Goal: Information Seeking & Learning: Learn about a topic

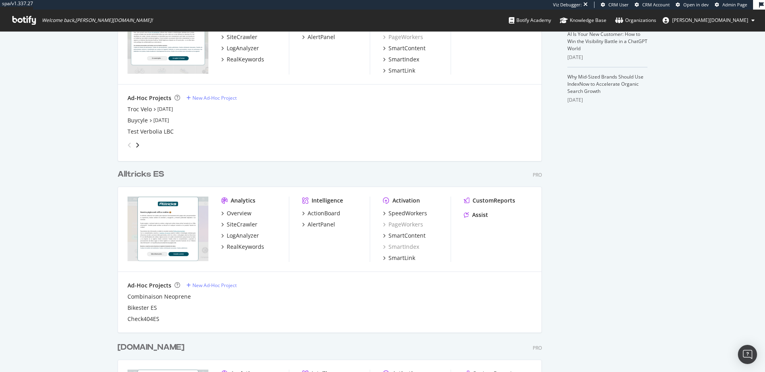
scroll to position [570, 0]
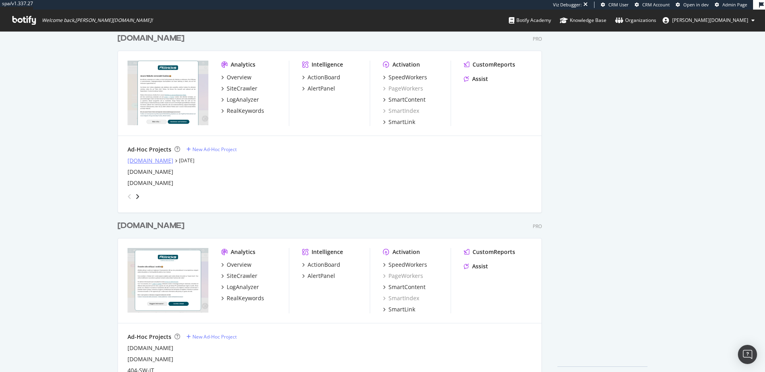
click at [137, 159] on div "[DOMAIN_NAME]" at bounding box center [150, 161] width 46 height 8
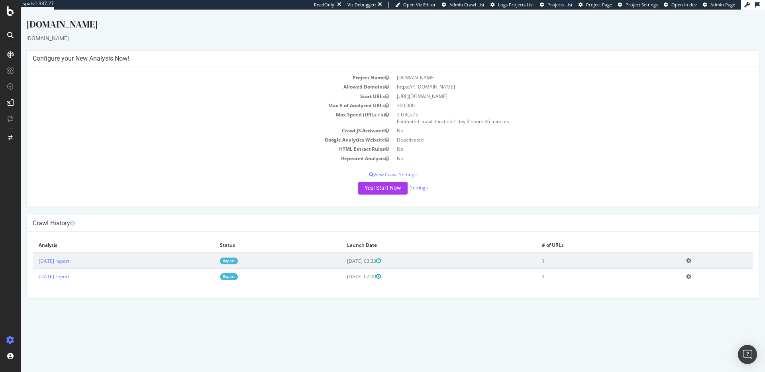
drag, startPoint x: 427, startPoint y: 96, endPoint x: 457, endPoint y: 94, distance: 30.3
click at [457, 94] on td "https://www.alltricks.co.uk/" at bounding box center [573, 96] width 360 height 9
click at [6, 10] on div at bounding box center [10, 11] width 19 height 10
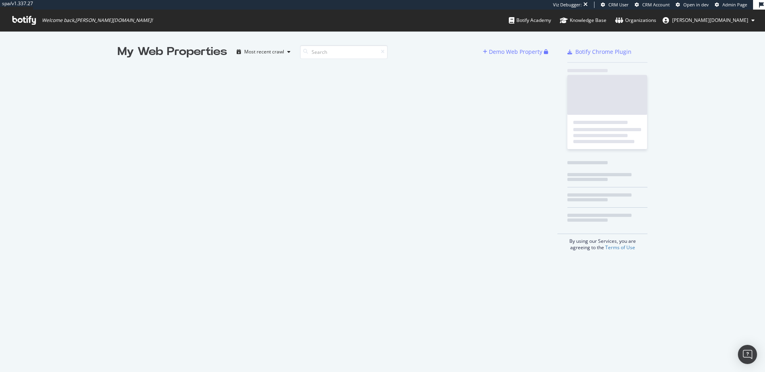
scroll to position [366, 753]
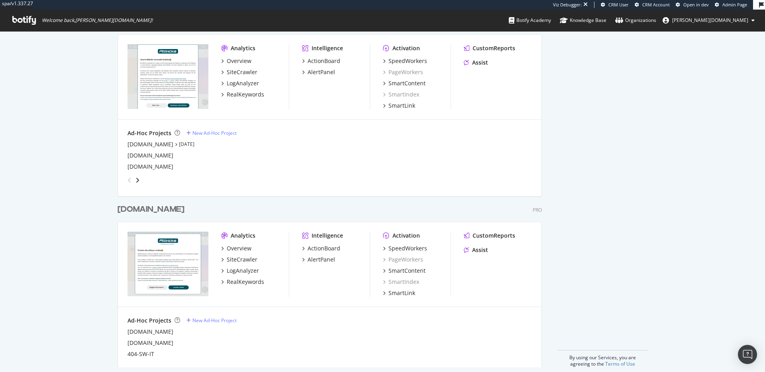
scroll to position [594, 0]
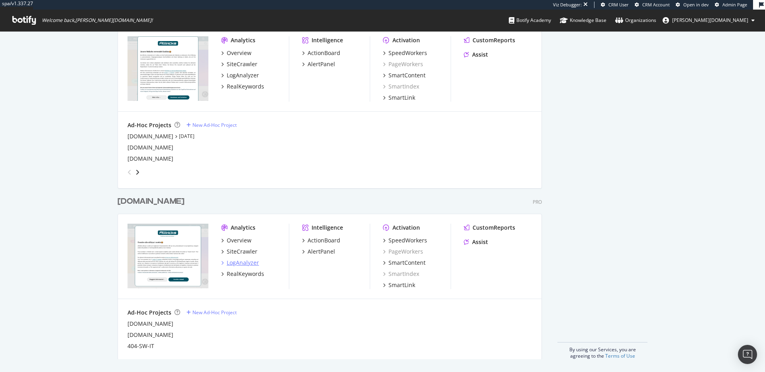
click at [241, 263] on div "LogAnalyzer" at bounding box center [243, 263] width 32 height 8
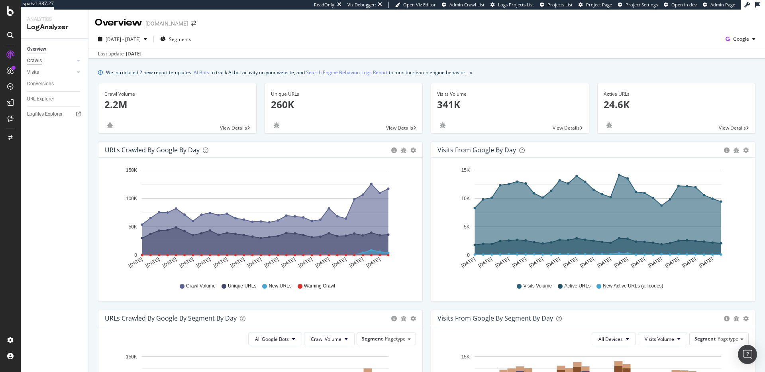
click at [33, 59] on div "Crawls" at bounding box center [34, 61] width 15 height 8
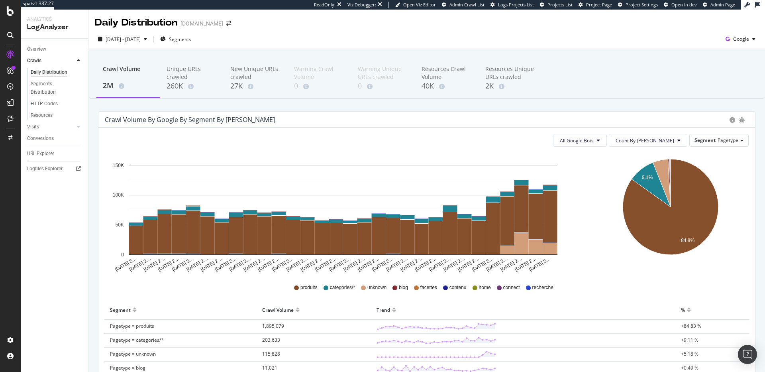
scroll to position [27, 0]
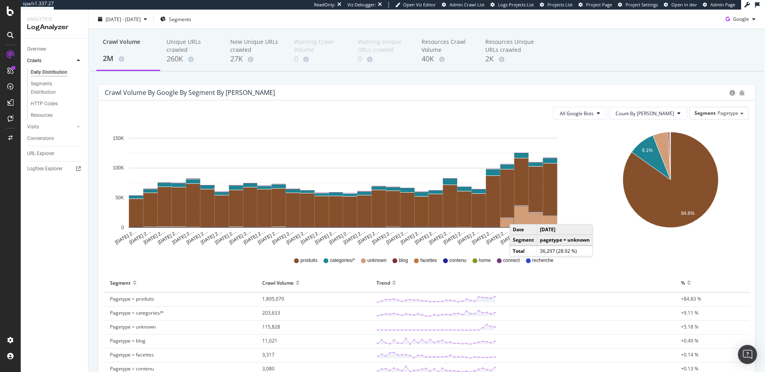
click at [518, 216] on rect "A chart." at bounding box center [521, 216] width 14 height 21
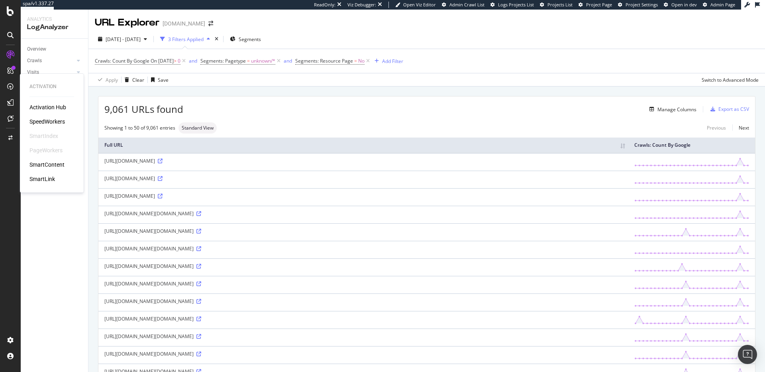
click at [45, 118] on div "SpeedWorkers" at bounding box center [46, 122] width 35 height 8
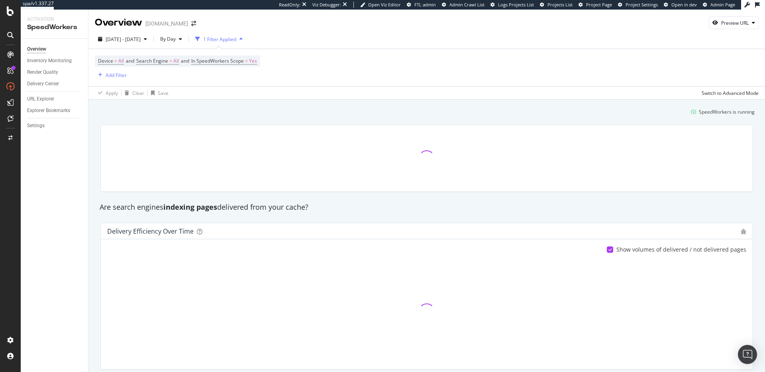
click at [246, 42] on div "1 Filter Applied" at bounding box center [219, 39] width 54 height 12
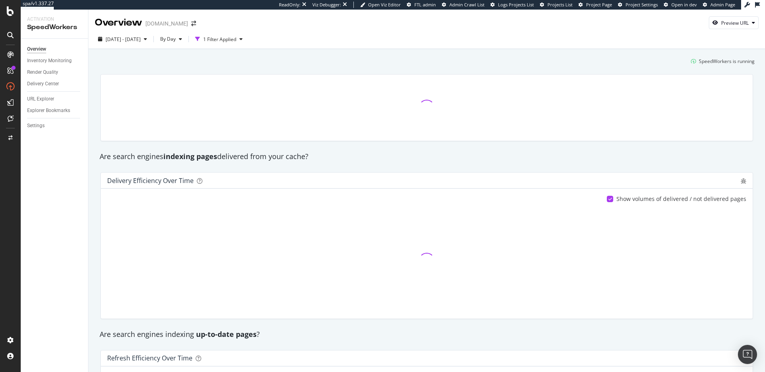
click at [237, 46] on div "[DATE] - [DATE] By Day 1 Filter Applied" at bounding box center [426, 41] width 676 height 16
click at [236, 41] on div "1 Filter Applied" at bounding box center [219, 39] width 33 height 7
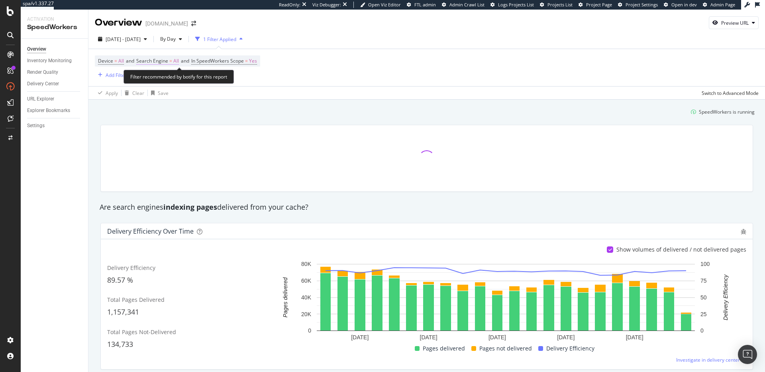
click at [166, 62] on span "Search Engine" at bounding box center [152, 60] width 32 height 7
click at [165, 80] on span "All Search Engines" at bounding box center [165, 79] width 41 height 7
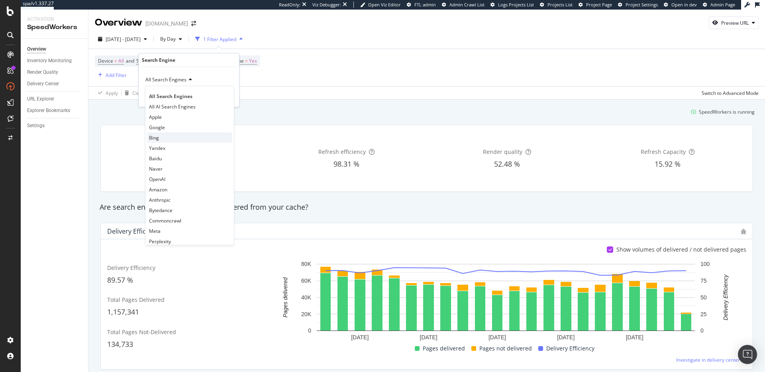
click at [163, 136] on div "Bing" at bounding box center [189, 137] width 85 height 10
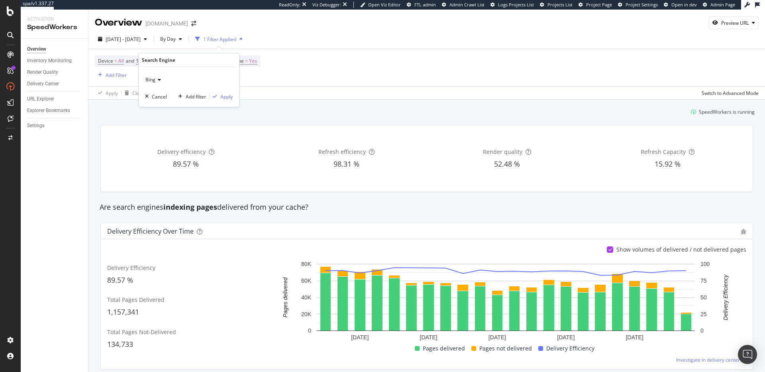
click at [233, 98] on div "Bing Cancel Add filter Apply" at bounding box center [189, 87] width 100 height 40
click at [229, 97] on div "Apply" at bounding box center [226, 96] width 12 height 7
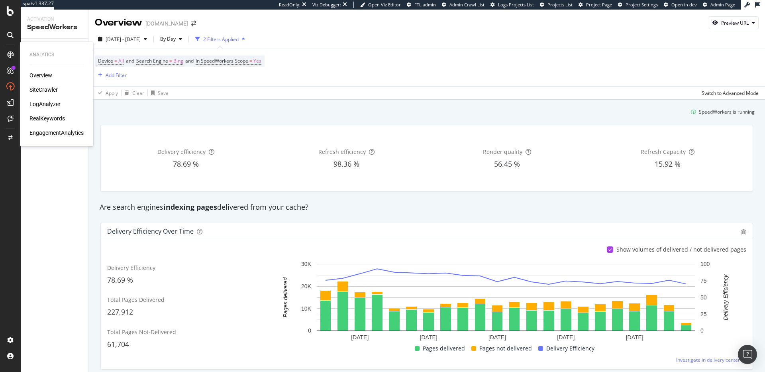
click at [46, 107] on div "LogAnalyzer" at bounding box center [44, 104] width 31 height 8
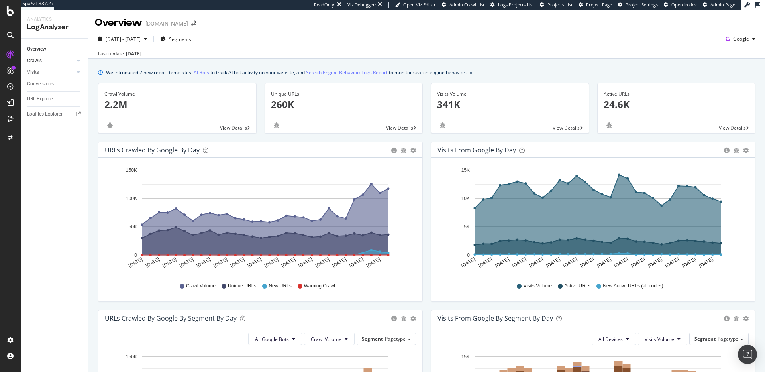
click at [44, 59] on link "Crawls" at bounding box center [50, 61] width 47 height 8
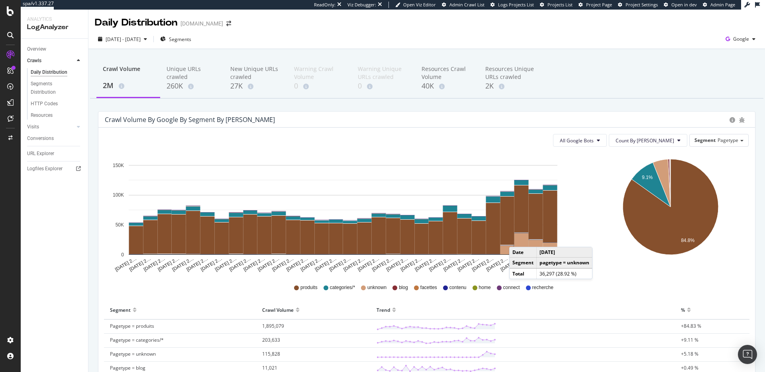
click at [517, 239] on rect "A chart." at bounding box center [521, 243] width 14 height 21
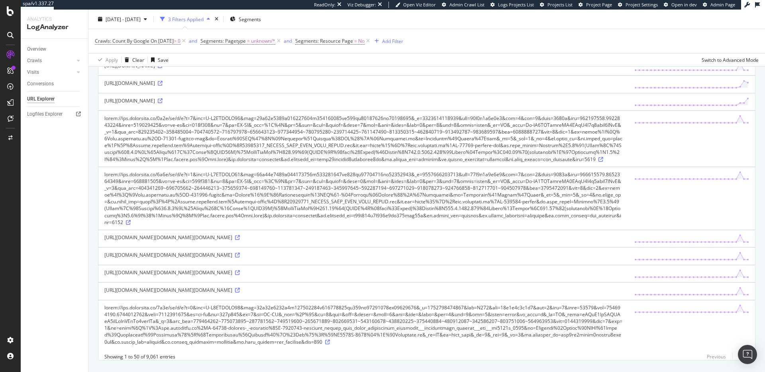
scroll to position [796, 0]
drag, startPoint x: 182, startPoint y: 118, endPoint x: 190, endPoint y: 117, distance: 7.7
click at [190, 117] on div at bounding box center [363, 139] width 518 height 48
copy div "v=2"
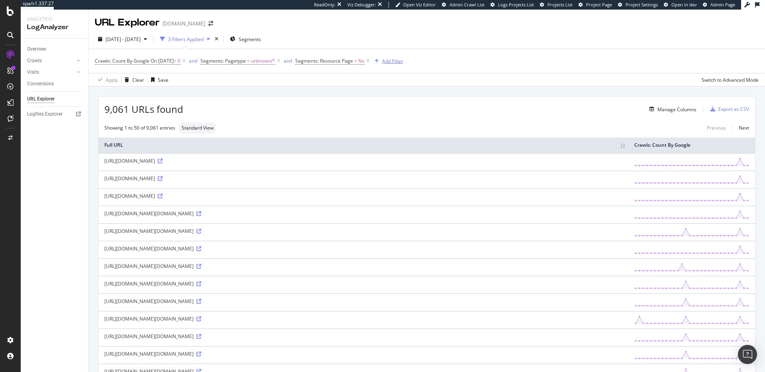
click at [396, 63] on div "Add Filter" at bounding box center [392, 61] width 21 height 7
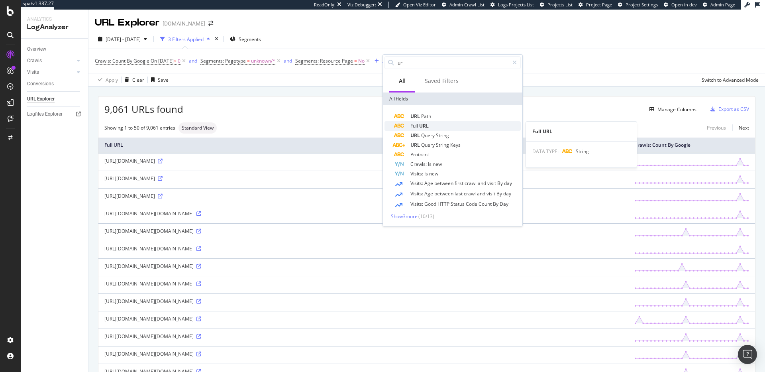
type input "url"
click at [436, 129] on div "Full URL" at bounding box center [457, 126] width 127 height 10
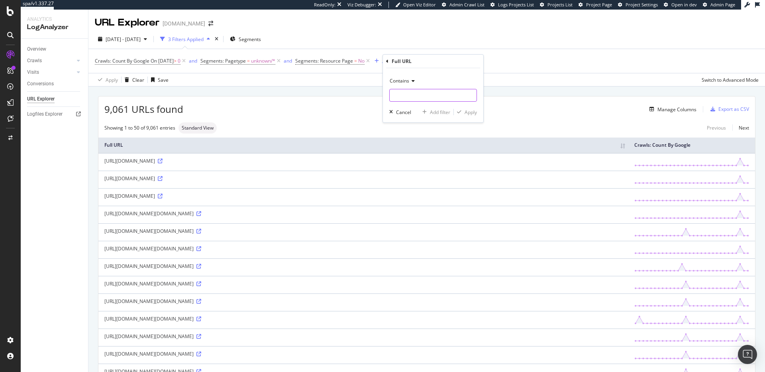
click at [410, 98] on input "text" at bounding box center [433, 95] width 87 height 13
paste input "v=2"
type input "v=2"
click at [466, 114] on div "Apply" at bounding box center [471, 112] width 12 height 7
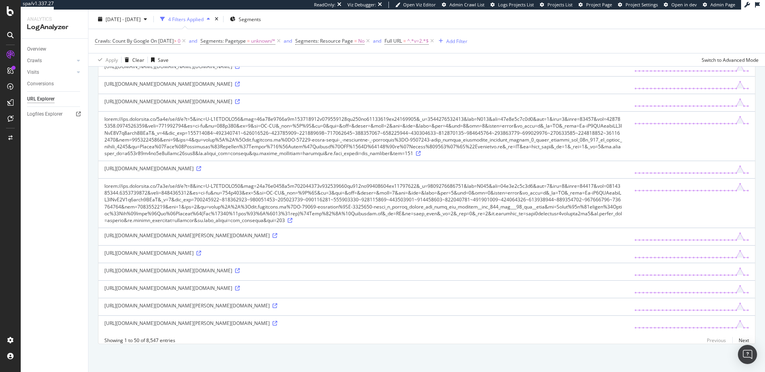
scroll to position [2046, 0]
click at [235, 268] on icon at bounding box center [237, 270] width 5 height 5
click at [201, 251] on icon at bounding box center [198, 253] width 5 height 5
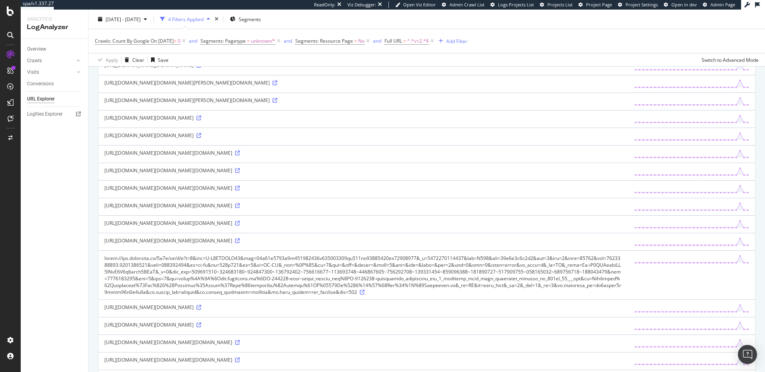
scroll to position [0, 0]
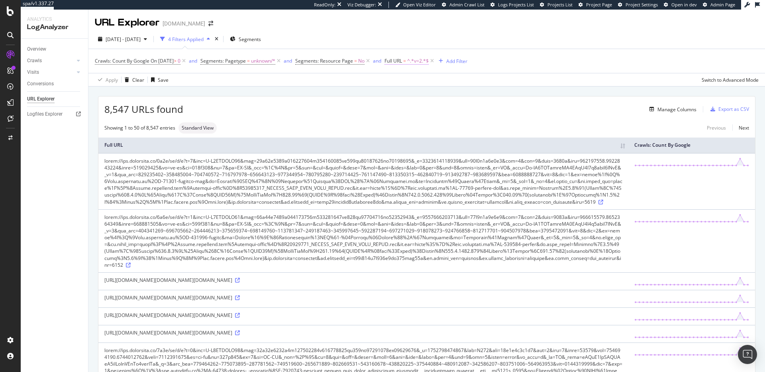
click at [429, 59] on span "^.*v=2.*$" at bounding box center [418, 60] width 22 height 11
click at [416, 76] on span "Contains" at bounding box center [413, 79] width 20 height 7
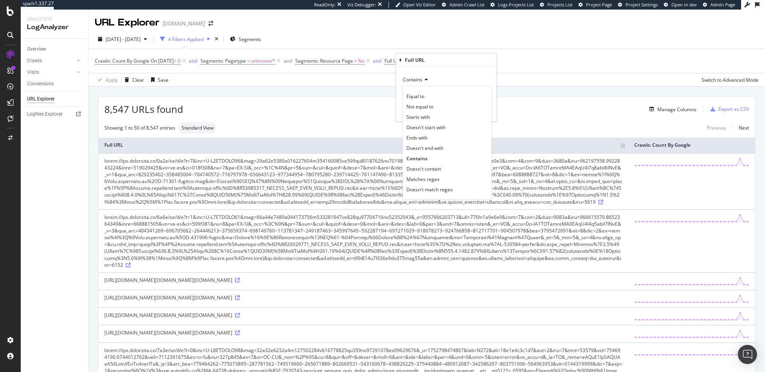
drag, startPoint x: 426, startPoint y: 171, endPoint x: 432, endPoint y: 167, distance: 6.9
click at [427, 171] on span "Doesn't contain" at bounding box center [423, 168] width 35 height 7
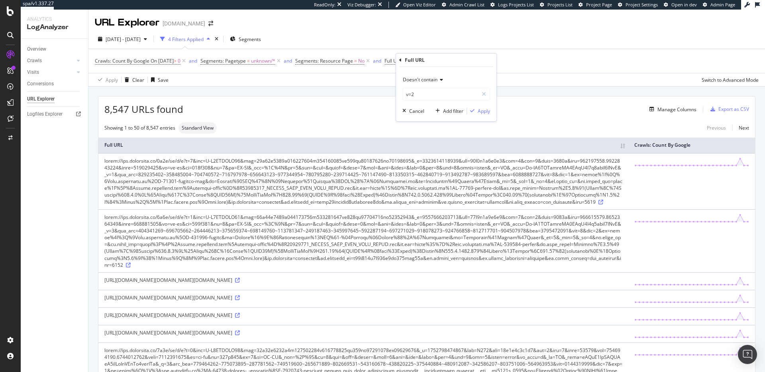
click at [482, 106] on div "Doesn't contain v=2 Cancel Add filter Apply" at bounding box center [446, 94] width 100 height 54
click at [483, 111] on div "Apply" at bounding box center [484, 111] width 12 height 7
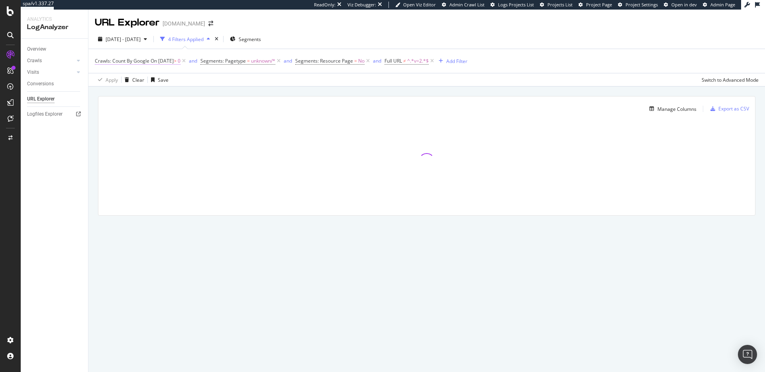
click at [171, 60] on span "On [DATE]" at bounding box center [162, 60] width 23 height 7
click at [234, 96] on div "Manage Columns Export as CSV" at bounding box center [426, 105] width 657 height 19
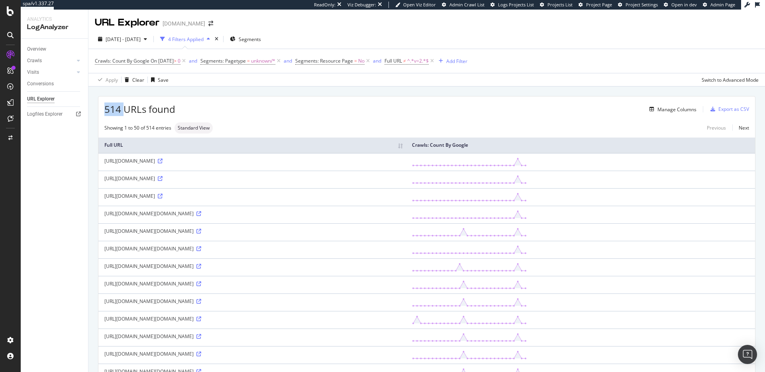
drag, startPoint x: 104, startPoint y: 109, endPoint x: 124, endPoint y: 112, distance: 21.0
click at [124, 112] on div "514 URLs found Manage Columns Export as CSV" at bounding box center [426, 106] width 657 height 20
click at [298, 84] on div "Apply Clear Save Switch to Advanced Mode" at bounding box center [426, 79] width 676 height 13
click at [435, 61] on icon at bounding box center [432, 61] width 7 height 8
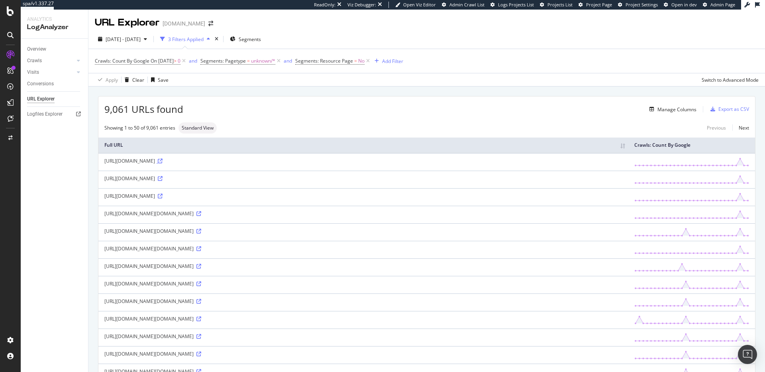
click at [163, 162] on icon at bounding box center [160, 161] width 5 height 5
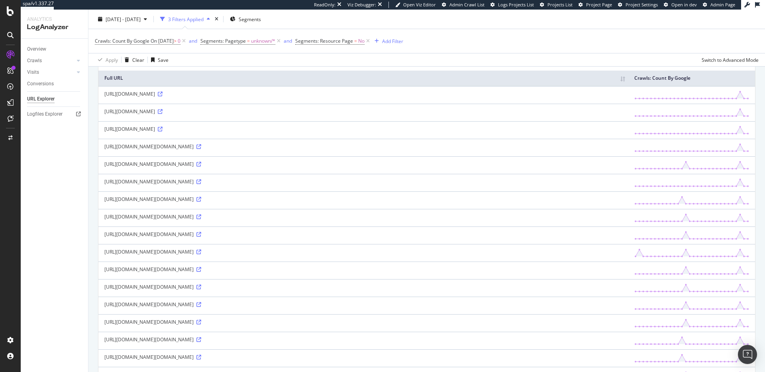
scroll to position [476, 0]
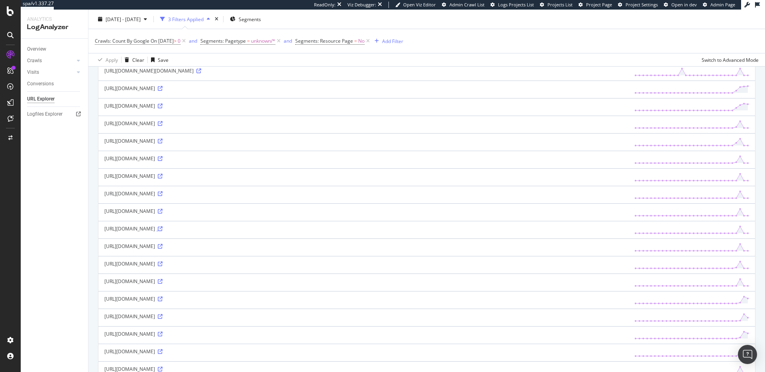
click at [163, 231] on icon at bounding box center [160, 228] width 5 height 5
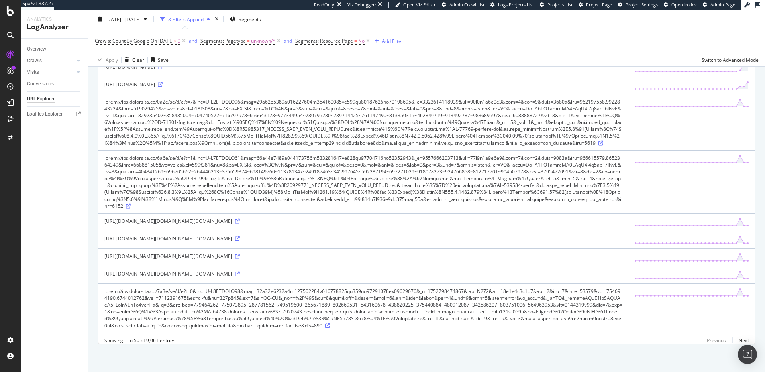
scroll to position [925, 0]
click at [240, 253] on link at bounding box center [237, 256] width 6 height 7
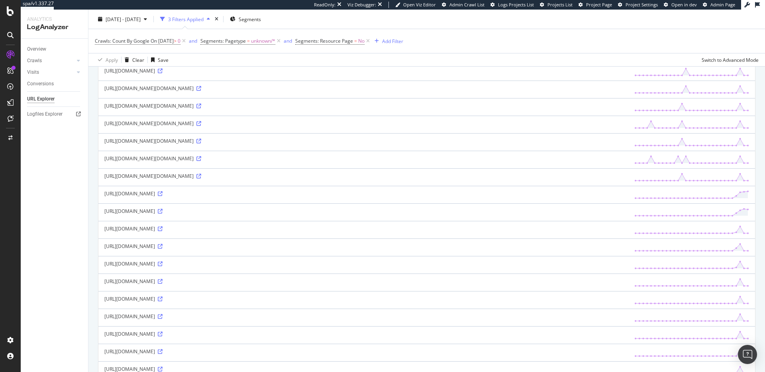
scroll to position [0, 0]
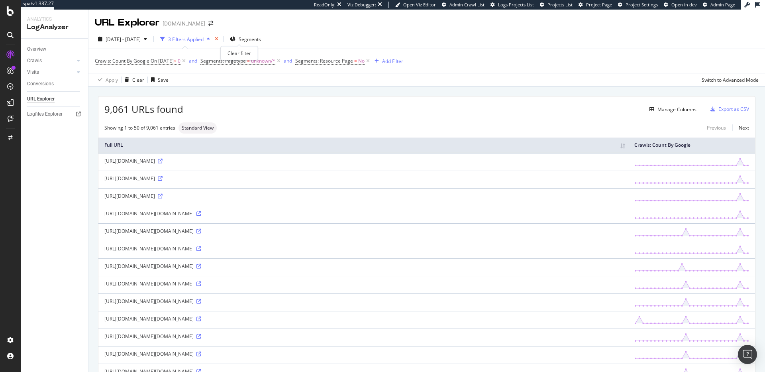
click at [218, 39] on icon "times" at bounding box center [217, 39] width 4 height 5
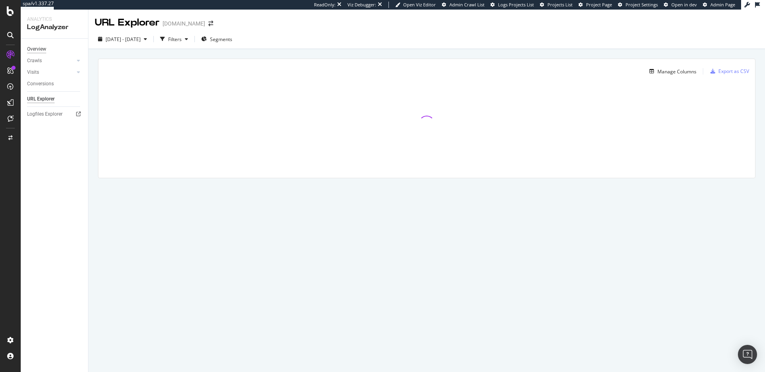
click at [35, 51] on div "Overview" at bounding box center [36, 49] width 19 height 8
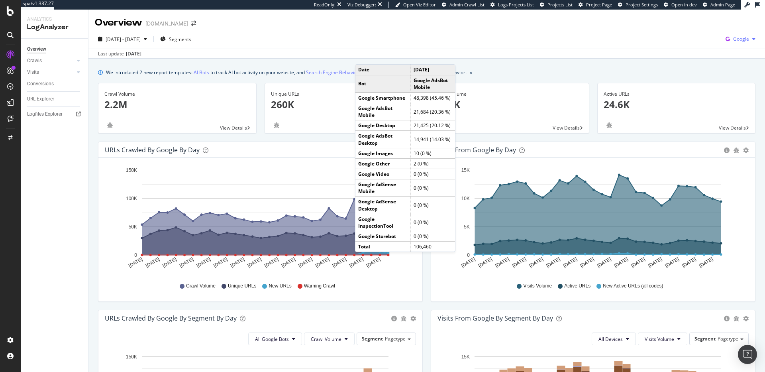
click at [735, 41] on span "Google" at bounding box center [741, 38] width 16 height 7
click at [695, 33] on span "Bing" at bounding box center [694, 31] width 29 height 7
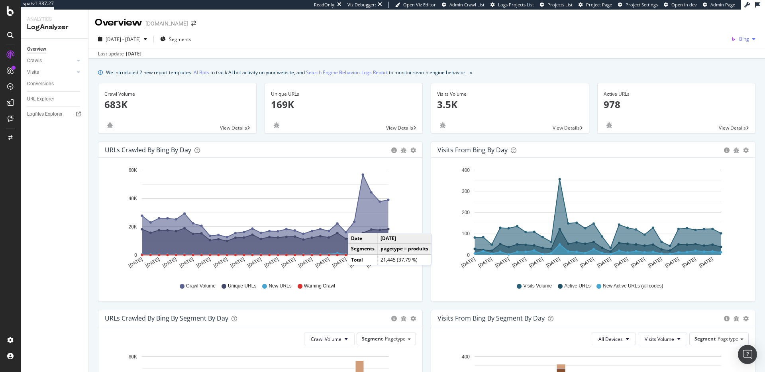
click at [739, 39] on span "Bing" at bounding box center [744, 38] width 10 height 7
drag, startPoint x: 699, startPoint y: 50, endPoint x: 700, endPoint y: 65, distance: 15.2
click at [700, 65] on div "Google Bing OpenAI Other AI Bots" at bounding box center [694, 37] width 55 height 59
click at [686, 59] on span "Other AI Bots" at bounding box center [700, 61] width 29 height 7
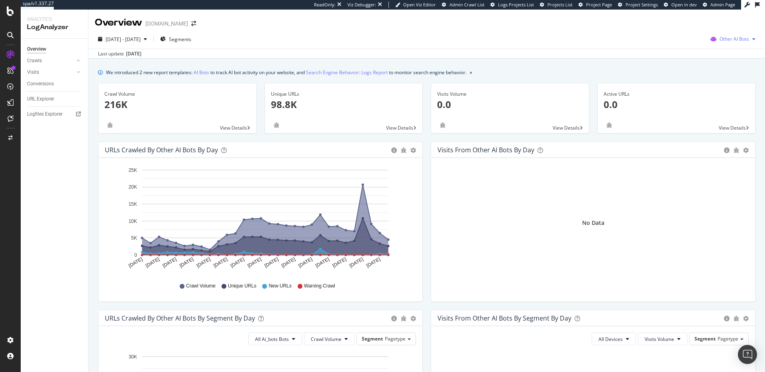
click at [720, 40] on span "Other AI Bots" at bounding box center [734, 38] width 29 height 7
click at [718, 88] on div "OpenAI" at bounding box center [730, 84] width 57 height 12
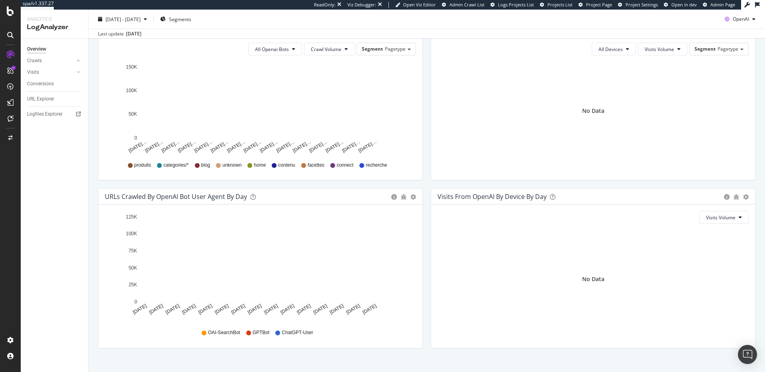
scroll to position [302, 0]
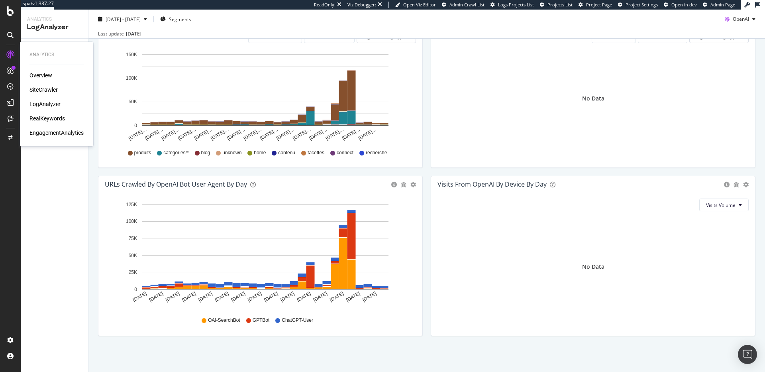
click at [51, 91] on div "SiteCrawler" at bounding box center [43, 90] width 28 height 8
